Goal: Register for event/course

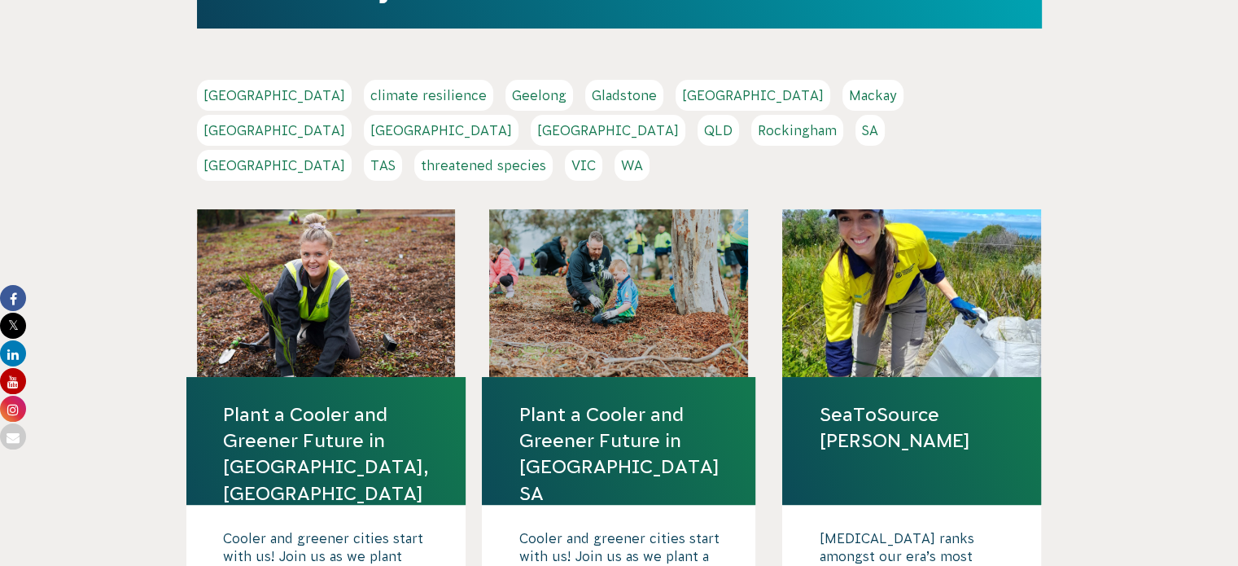
click at [352, 150] on link "[GEOGRAPHIC_DATA]" at bounding box center [274, 165] width 155 height 31
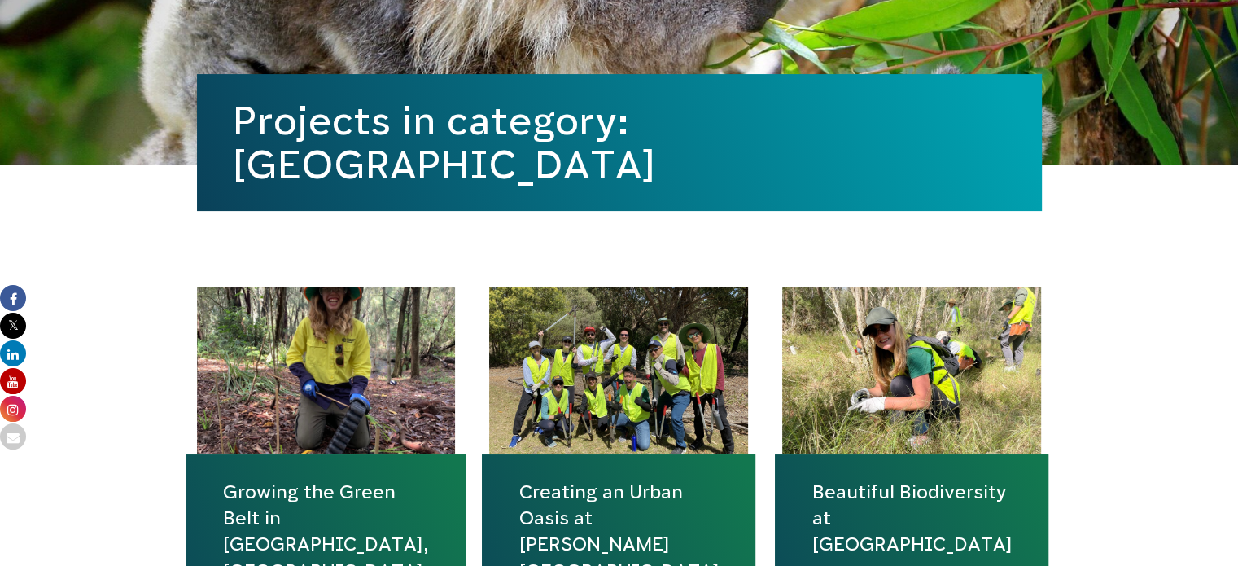
scroll to position [488, 0]
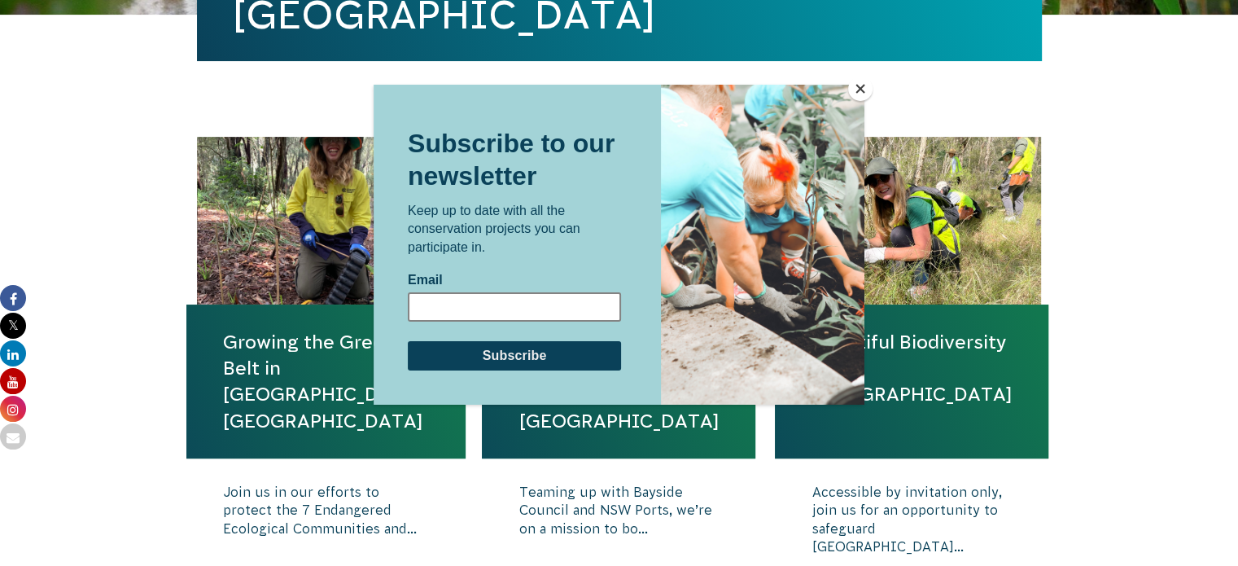
click at [499, 300] on input "Email" at bounding box center [514, 306] width 213 height 29
type input "[EMAIL_ADDRESS][DOMAIN_NAME]"
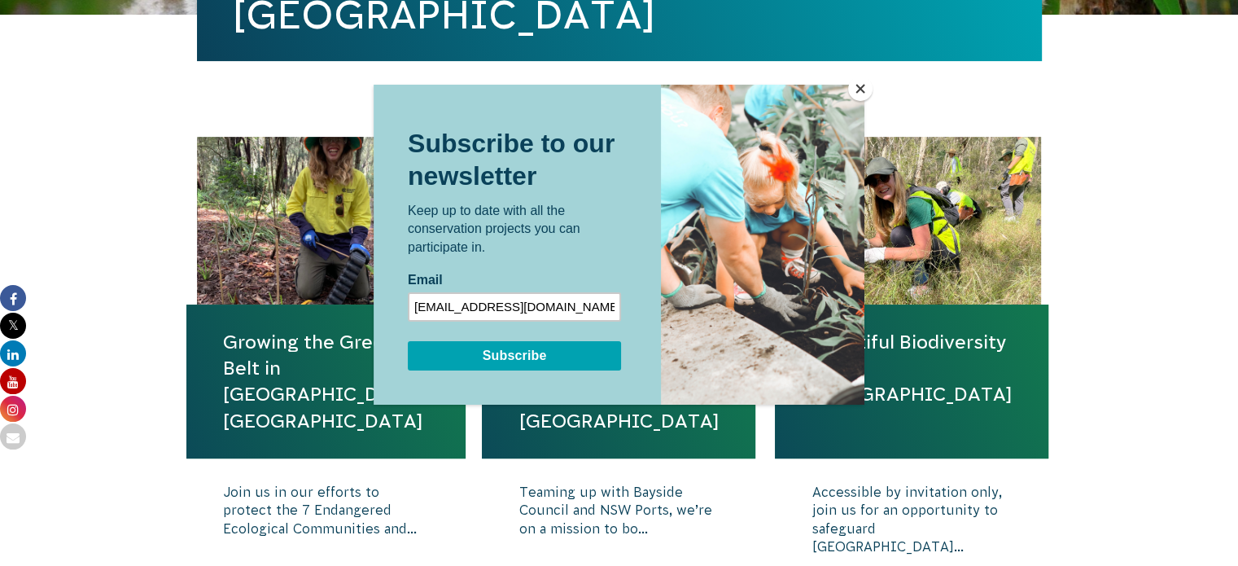
click at [532, 356] on input "Subscribe" at bounding box center [514, 355] width 213 height 29
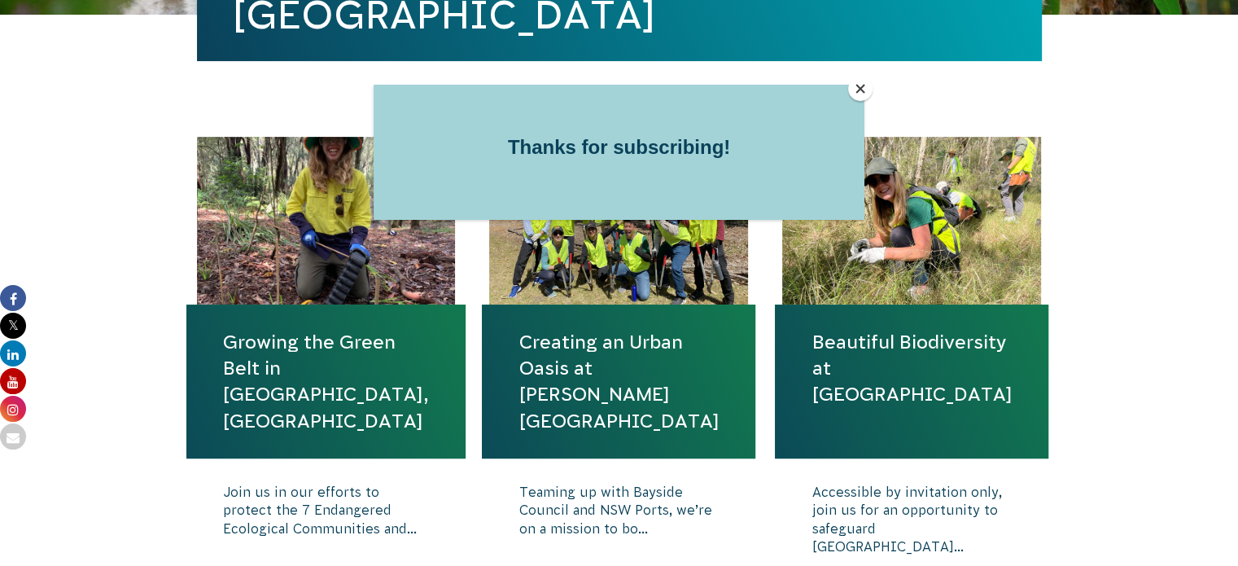
click at [864, 91] on button "Close" at bounding box center [860, 89] width 24 height 24
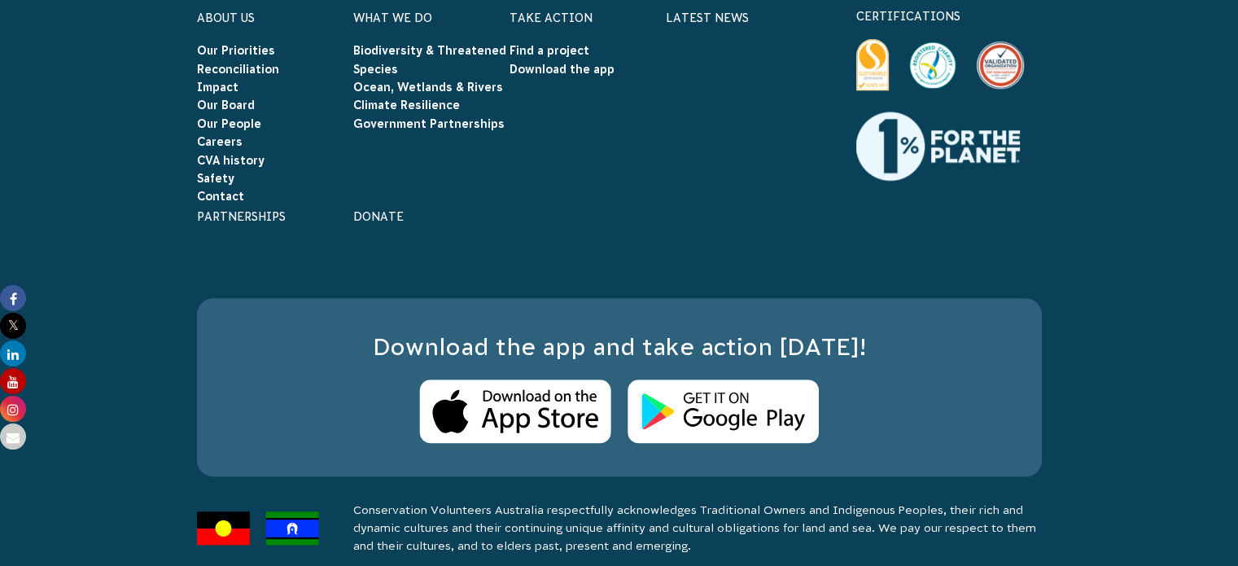
scroll to position [1515, 0]
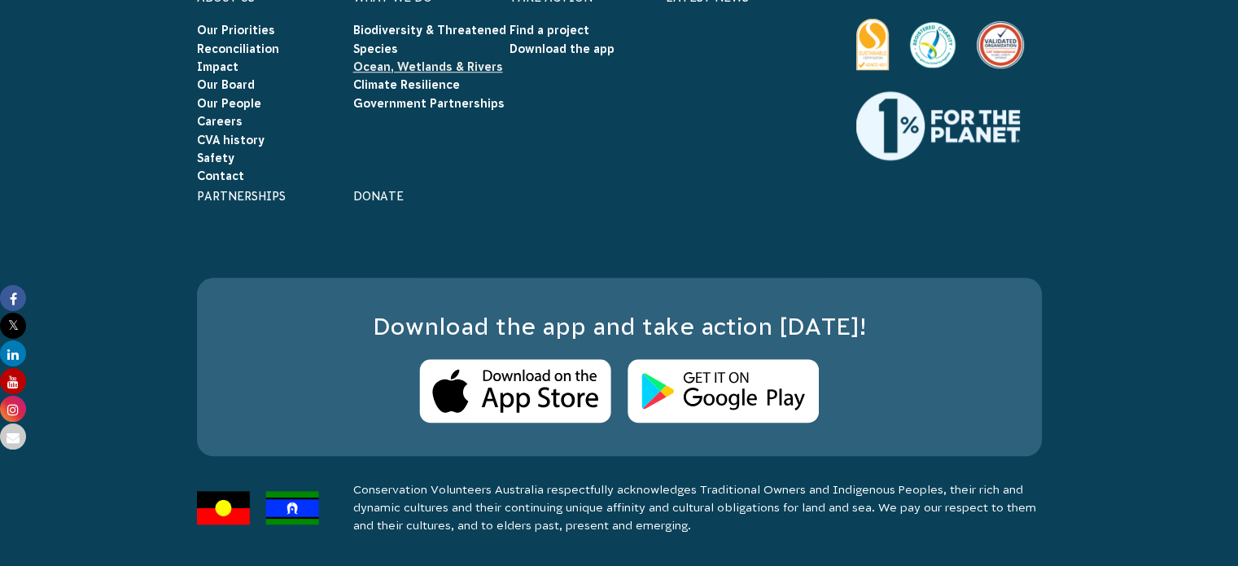
click at [406, 70] on link "Ocean, Wetlands & Rivers" at bounding box center [428, 66] width 150 height 13
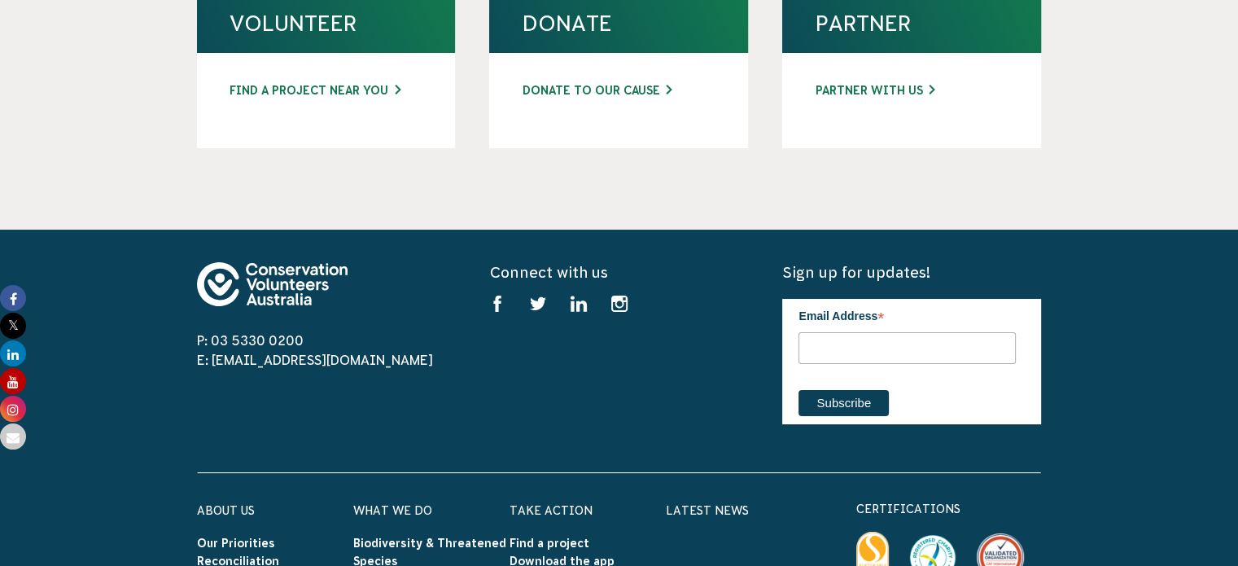
scroll to position [5942, 0]
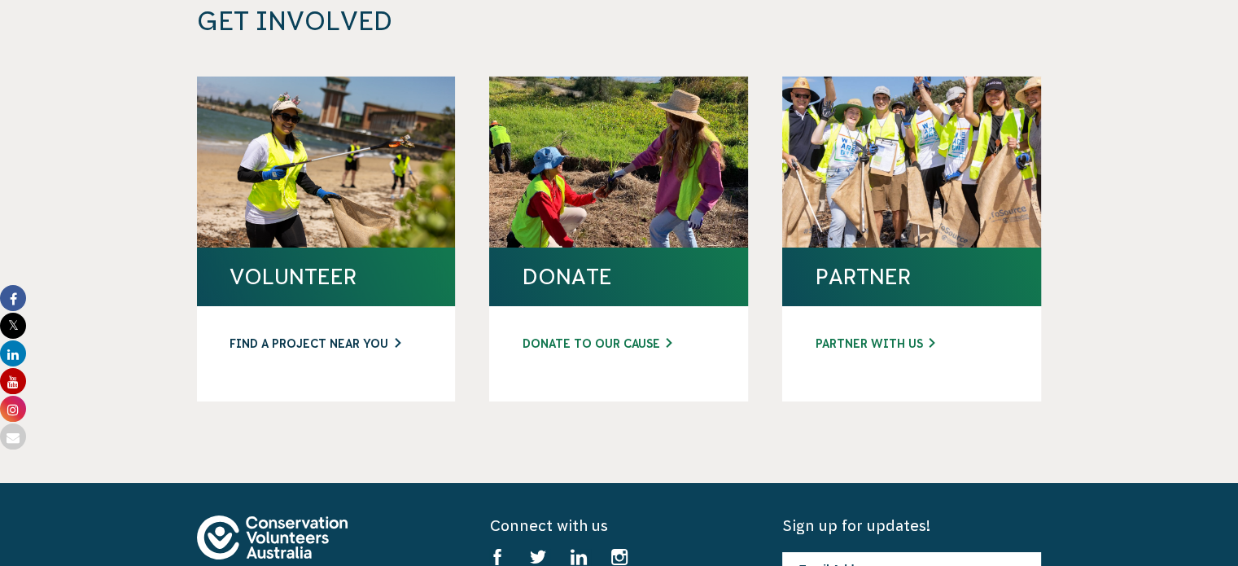
click at [313, 335] on link "FIND A PROJECT NEAR YOU" at bounding box center [327, 343] width 194 height 17
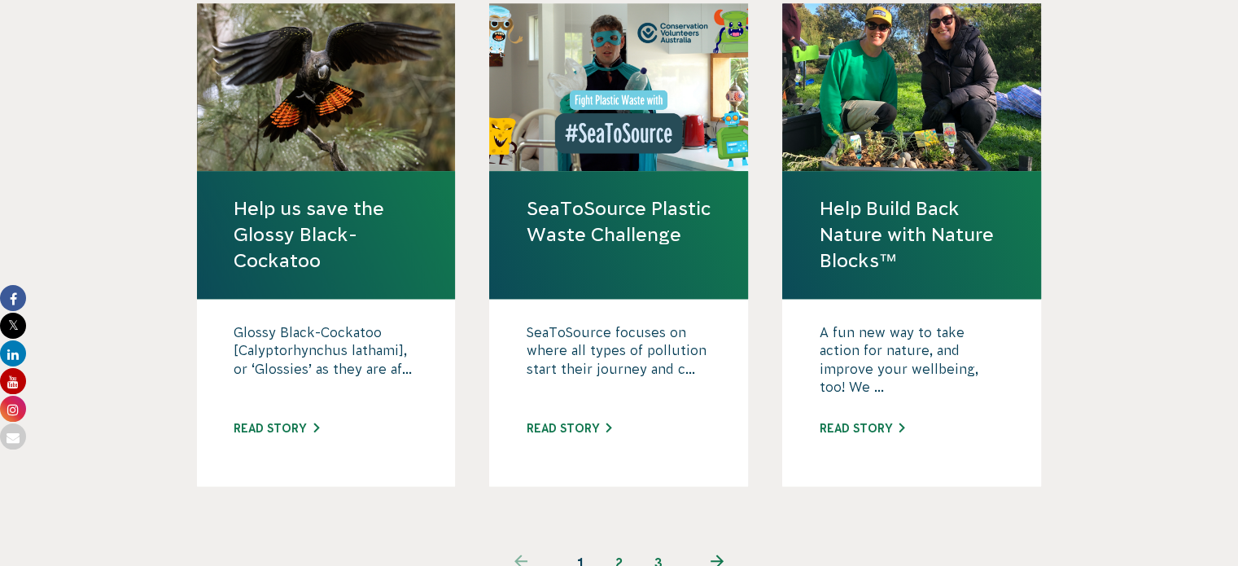
scroll to position [1547, 0]
